Goal: Navigation & Orientation: Understand site structure

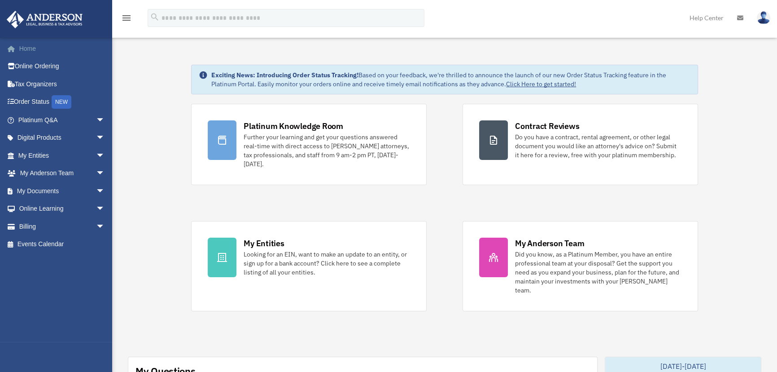
click at [26, 46] on link "Home" at bounding box center [62, 48] width 112 height 18
click at [96, 156] on span "arrow_drop_down" at bounding box center [105, 155] width 18 height 18
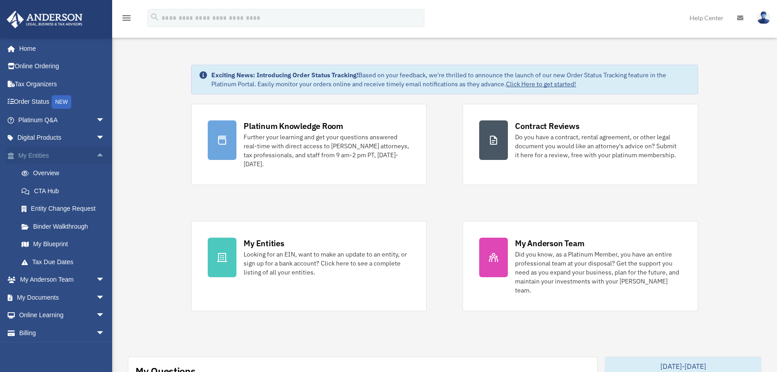
click at [96, 155] on span "arrow_drop_up" at bounding box center [105, 155] width 18 height 18
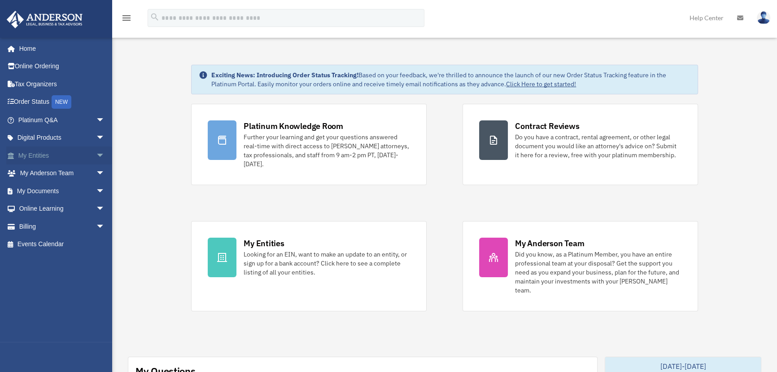
click at [96, 155] on span "arrow_drop_down" at bounding box center [105, 155] width 18 height 18
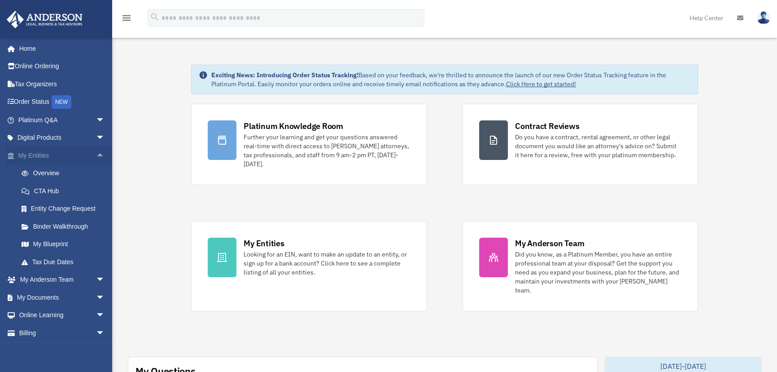
click at [96, 155] on span "arrow_drop_up" at bounding box center [105, 155] width 18 height 18
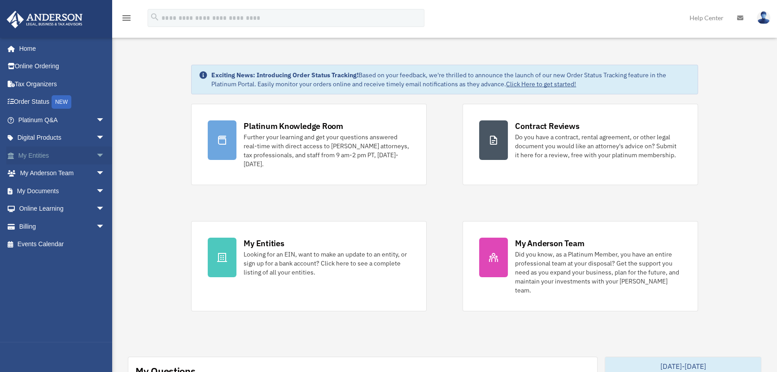
click at [96, 155] on span "arrow_drop_down" at bounding box center [105, 155] width 18 height 18
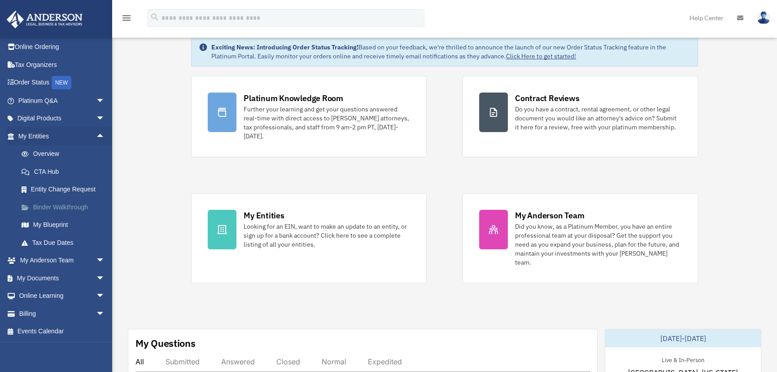
scroll to position [40, 0]
